Goal: Check status: Check status

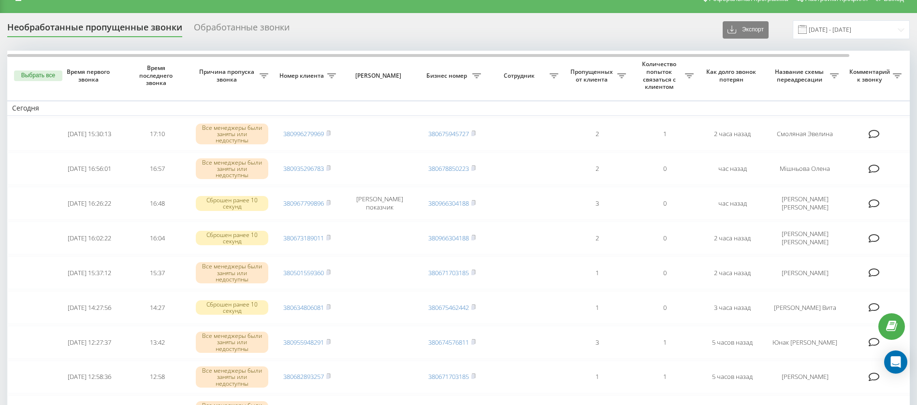
scroll to position [31, 0]
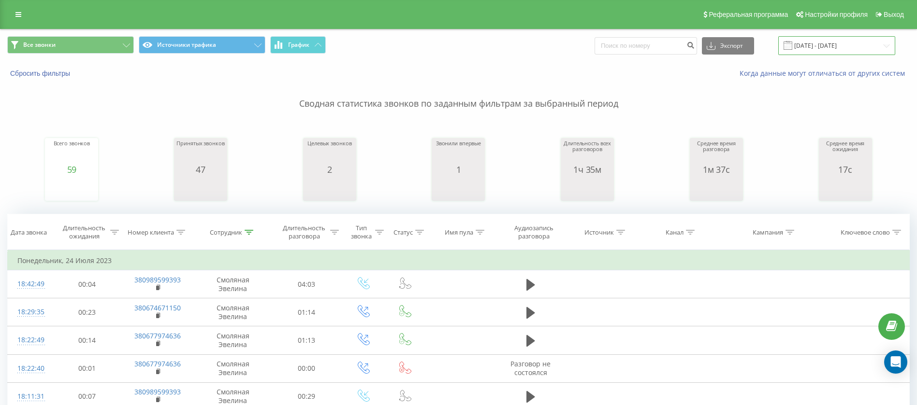
click at [827, 46] on input "[DATE] - [DATE]" at bounding box center [836, 45] width 117 height 19
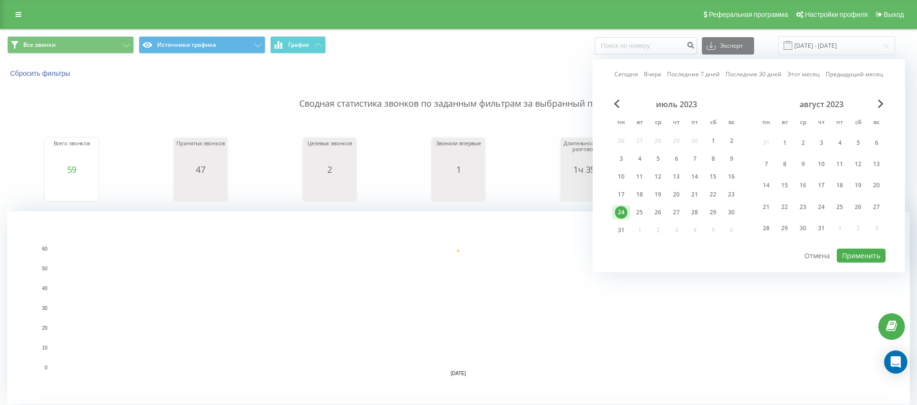
click at [624, 78] on link "Сегодня" at bounding box center [626, 74] width 24 height 9
click at [846, 256] on button "Применить" at bounding box center [860, 256] width 49 height 14
type input "[DATE] - [DATE]"
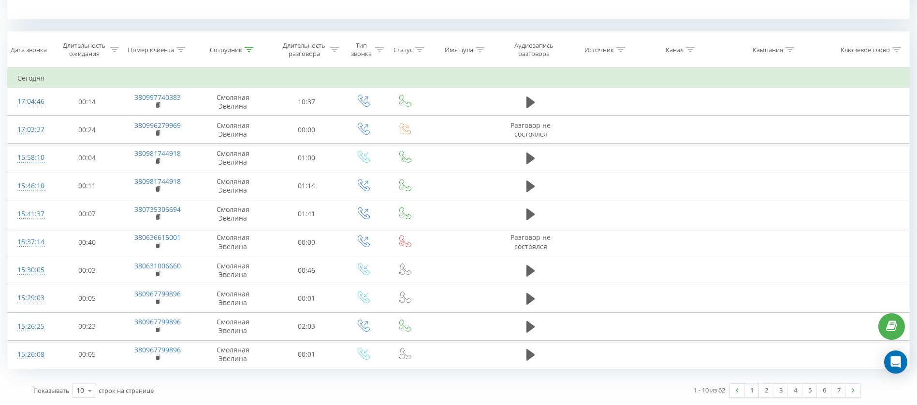
scroll to position [150, 0]
